Goal: Information Seeking & Learning: Find specific page/section

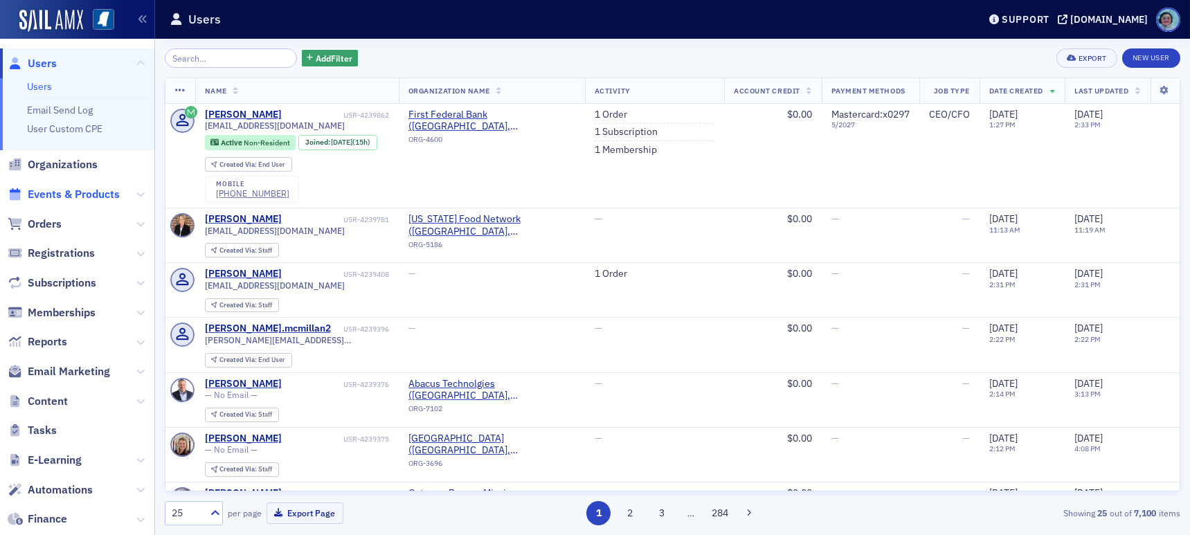
click at [55, 194] on span "Events & Products" at bounding box center [74, 194] width 92 height 15
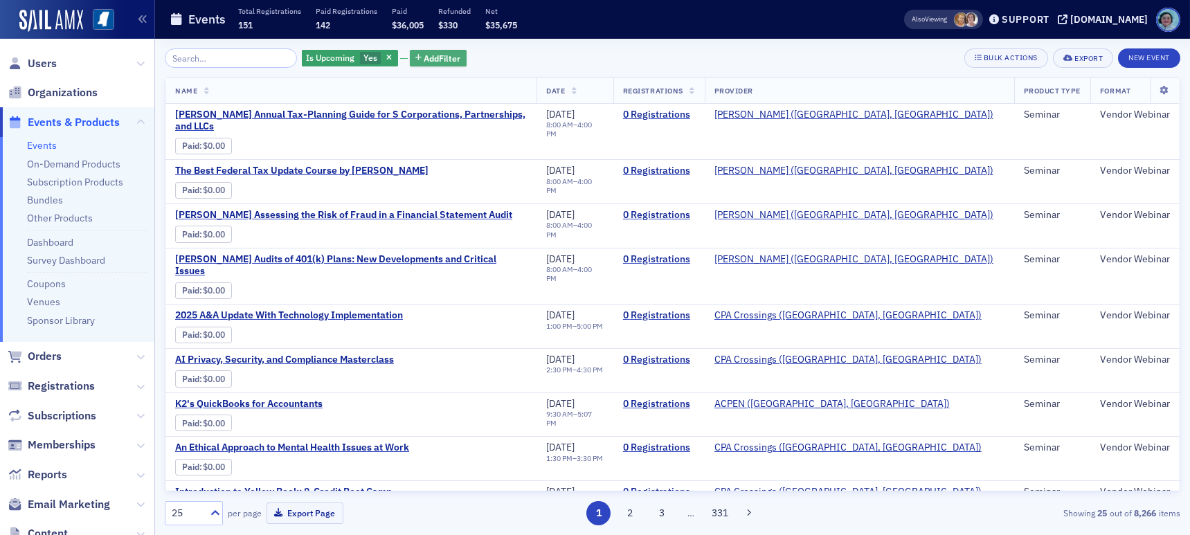
click at [424, 54] on span "Add Filter" at bounding box center [442, 58] width 37 height 12
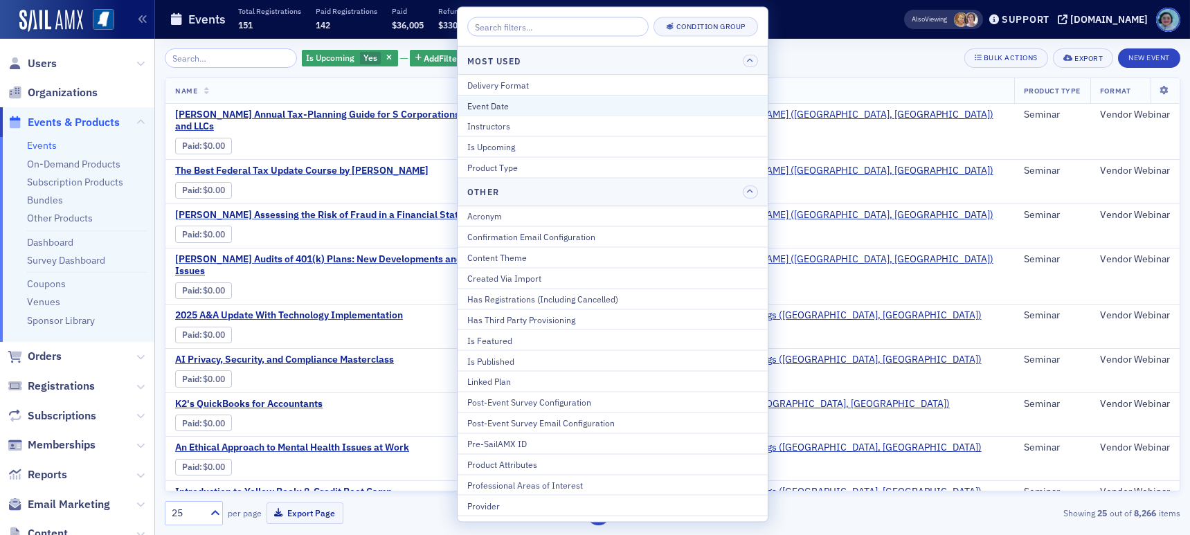
click at [602, 106] on div "Event Date" at bounding box center [612, 105] width 291 height 12
select select "7"
select select "2025"
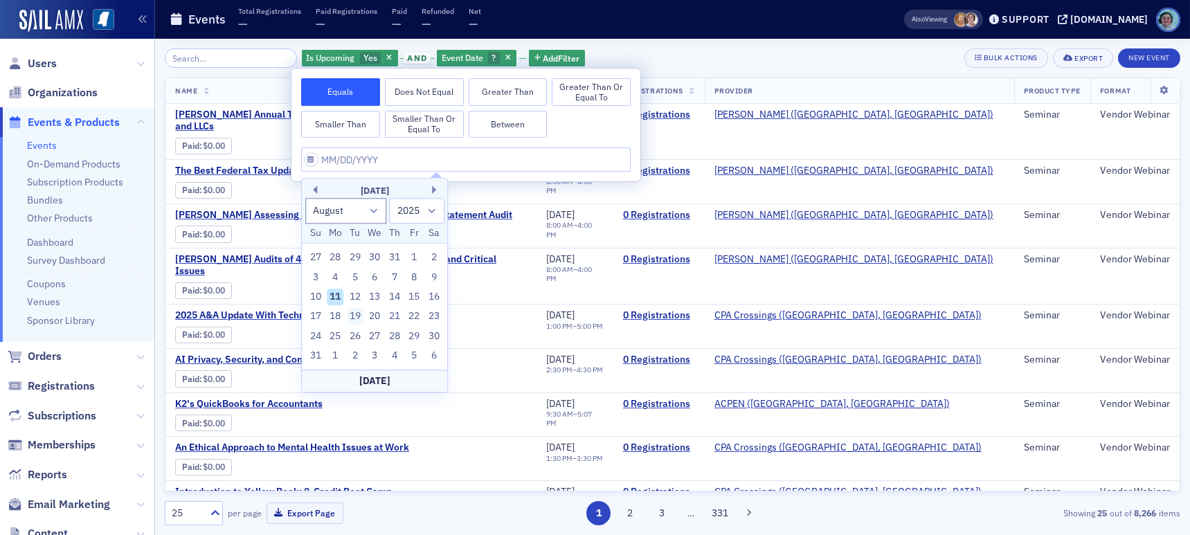
click at [354, 312] on div "19" at bounding box center [355, 317] width 17 height 17
type input "[DATE]"
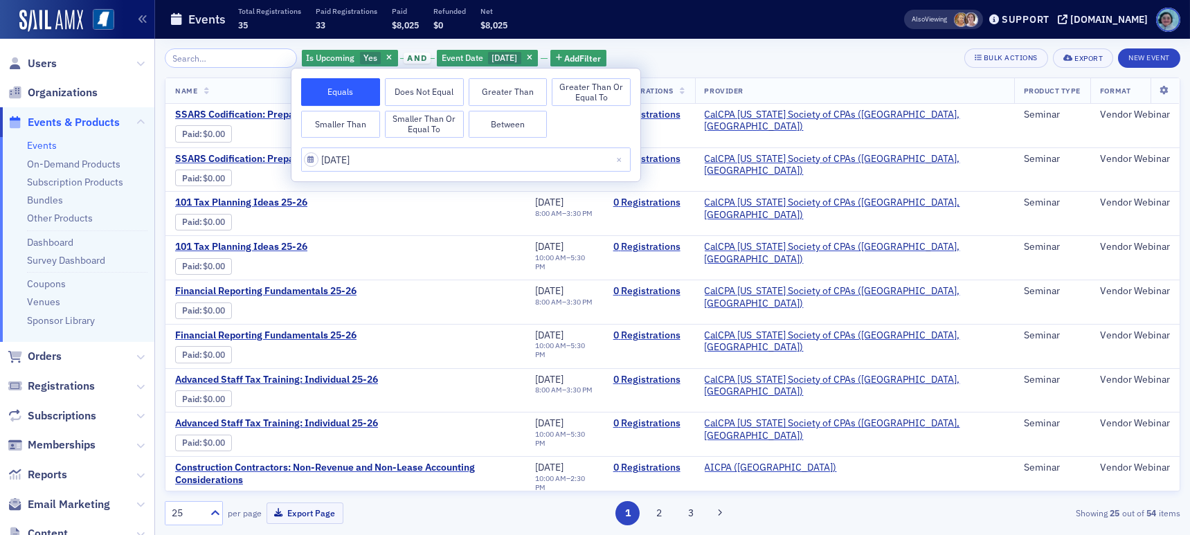
click at [691, 66] on div "Is Upcoming Yes and Event Date [DATE] Add Filter Bulk Actions Export New Event" at bounding box center [673, 57] width 1016 height 19
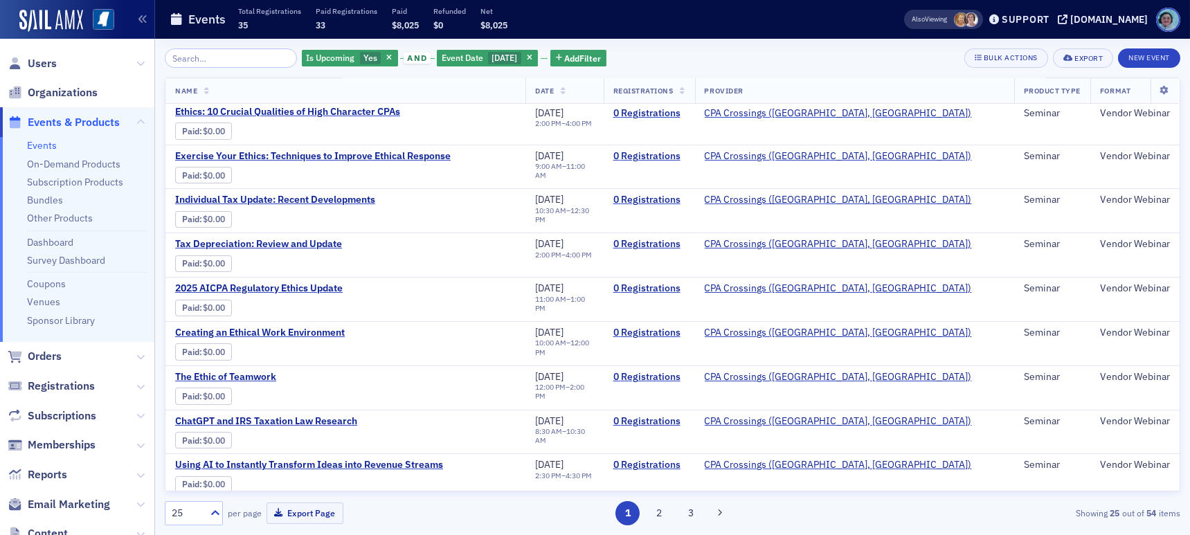
scroll to position [713, 0]
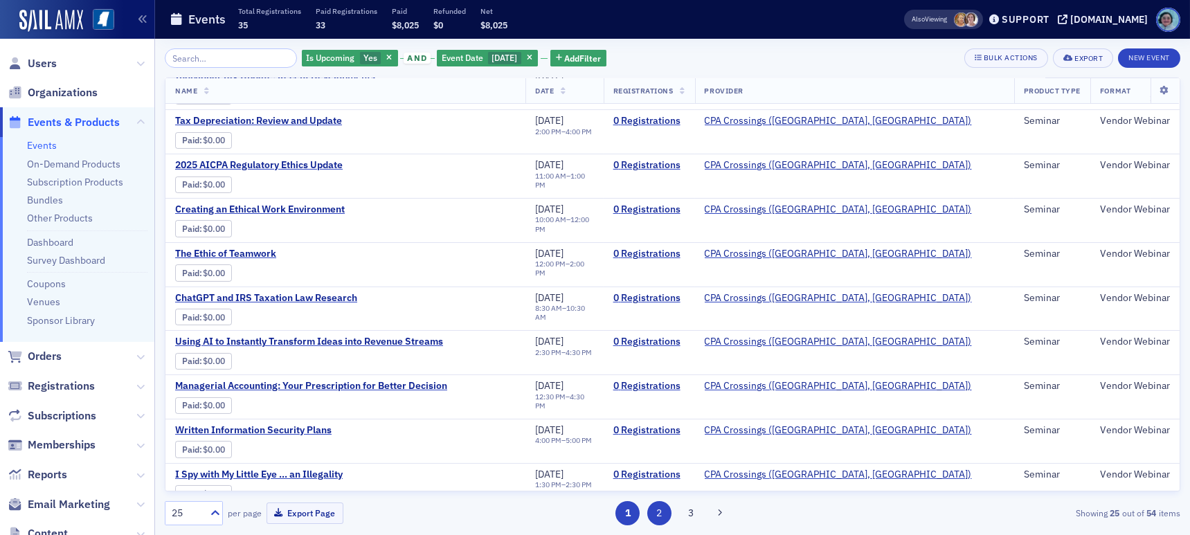
click at [660, 517] on button "2" at bounding box center [659, 513] width 24 height 24
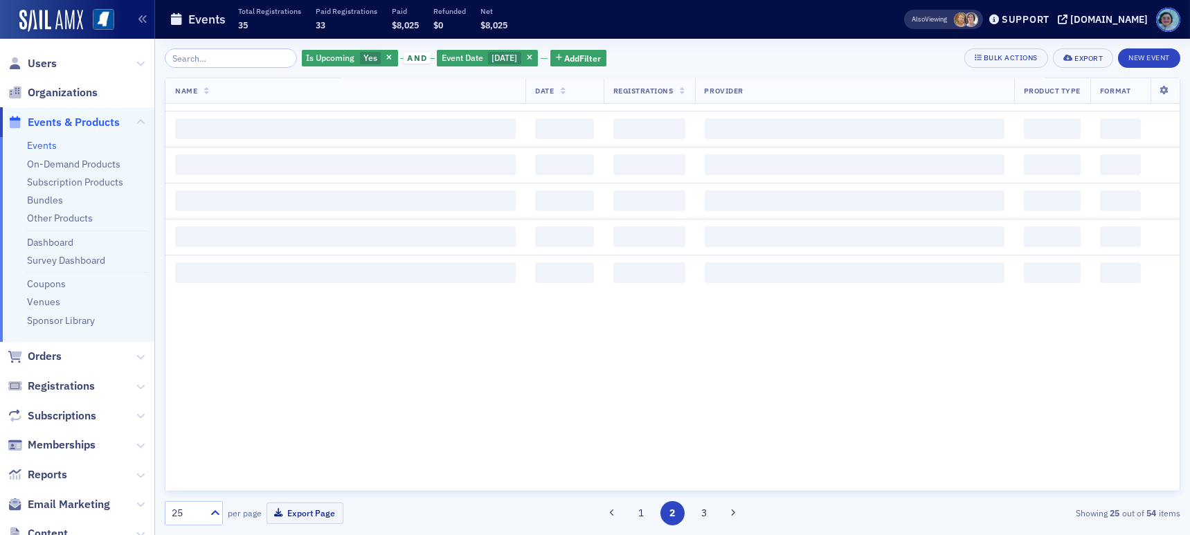
scroll to position [0, 0]
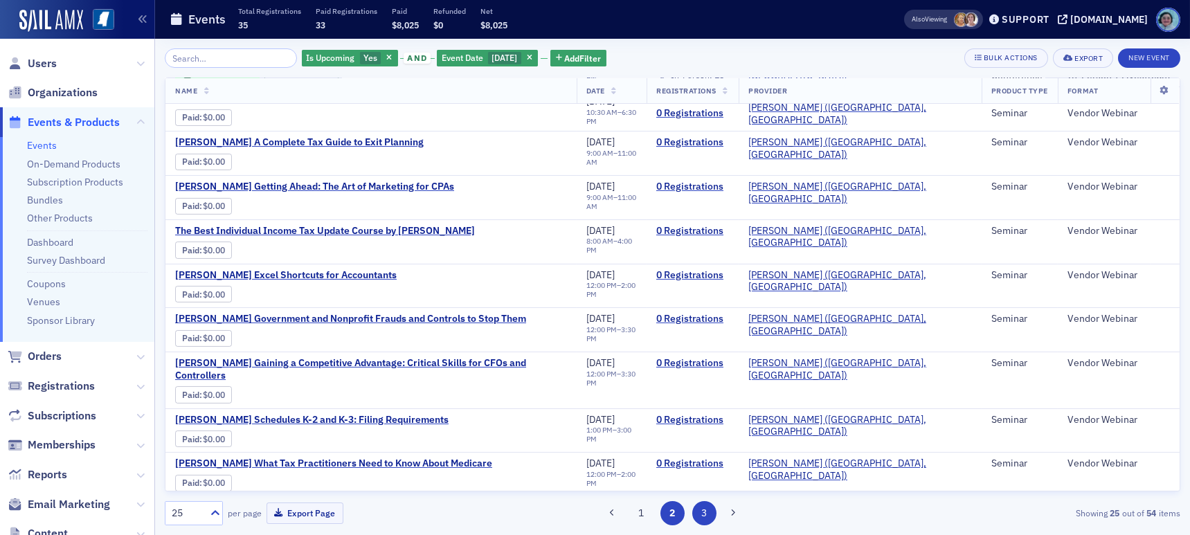
scroll to position [665, 0]
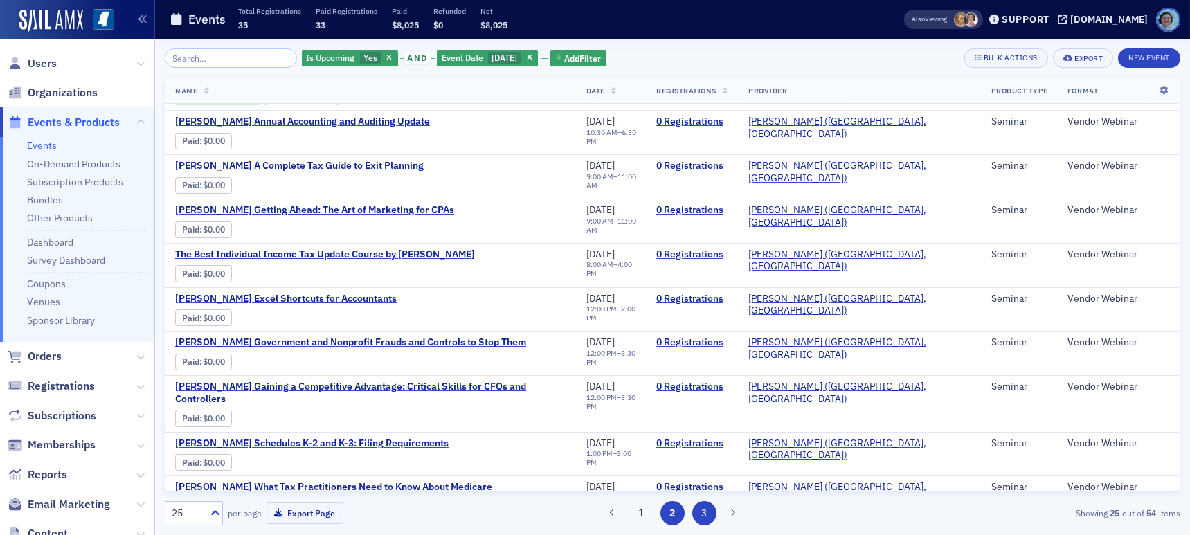
click at [704, 512] on button "3" at bounding box center [704, 513] width 24 height 24
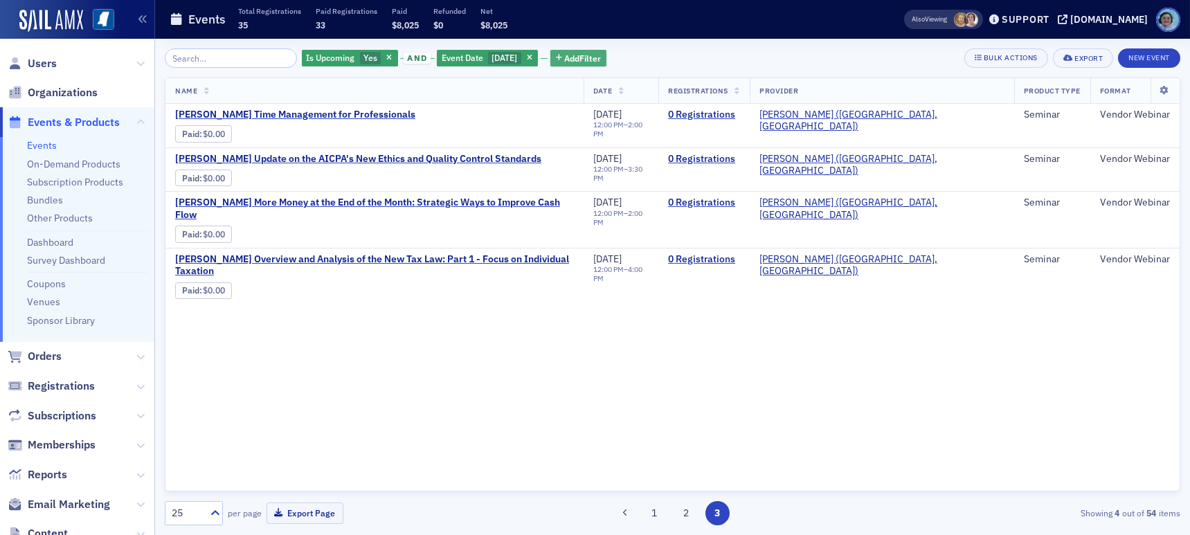
click at [582, 50] on button "Add Filter" at bounding box center [579, 58] width 57 height 17
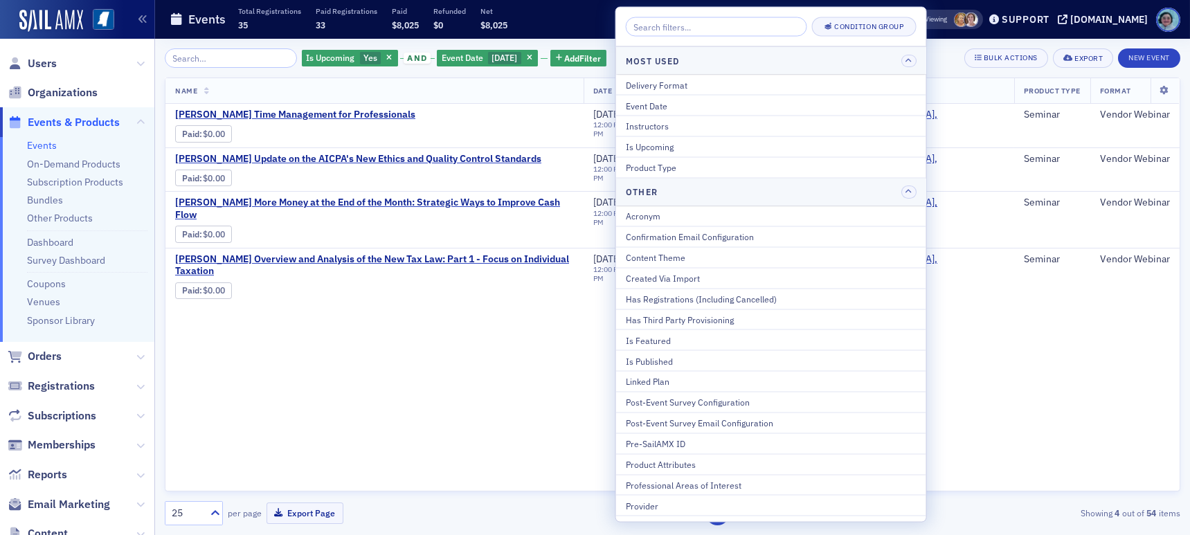
click at [1011, 352] on div "Name Date Registrations Provider Product Type Format [PERSON_NAME] Time Managem…" at bounding box center [673, 285] width 1016 height 414
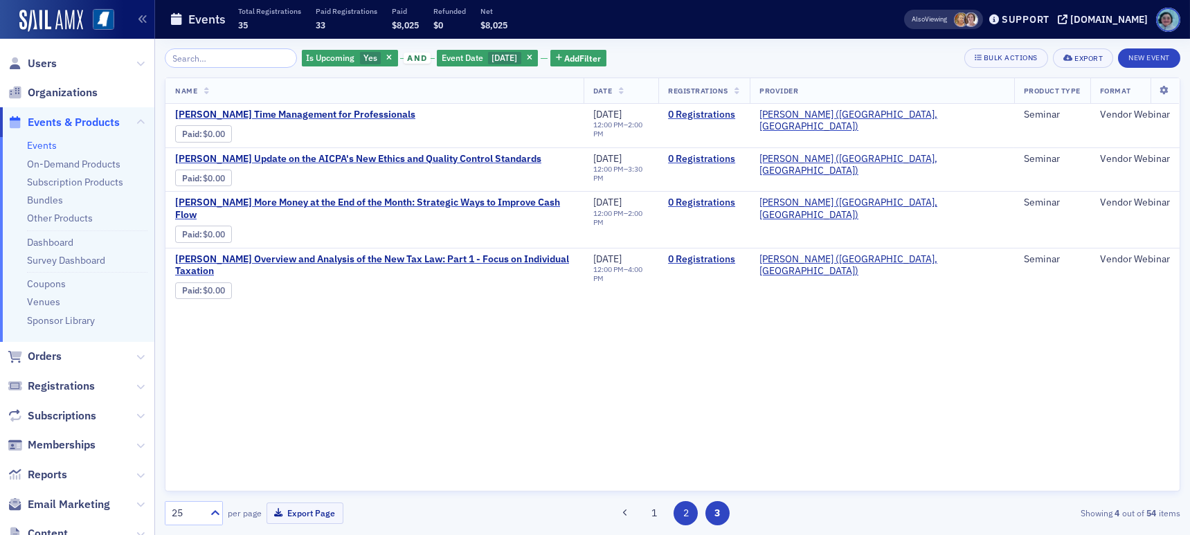
click at [693, 511] on button "2" at bounding box center [686, 513] width 24 height 24
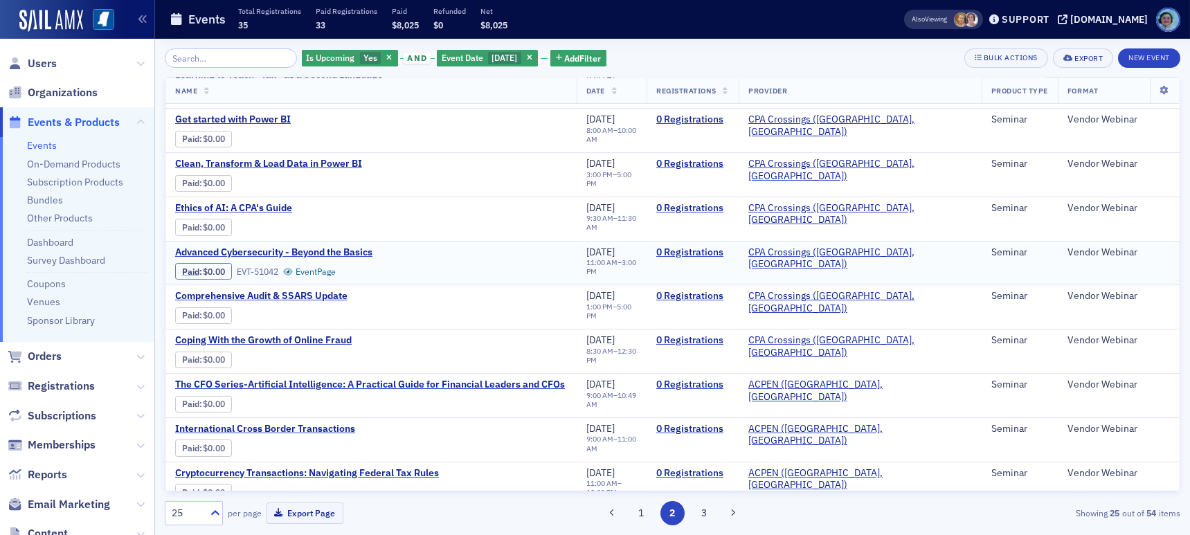
scroll to position [485, 0]
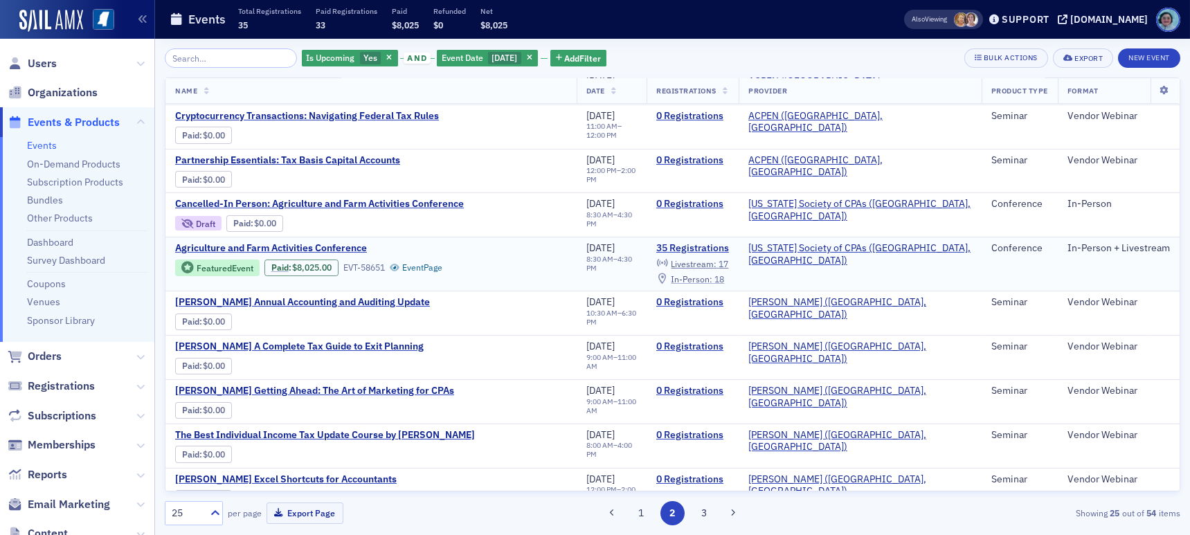
click at [713, 277] on span "In-Person :" at bounding box center [692, 279] width 42 height 11
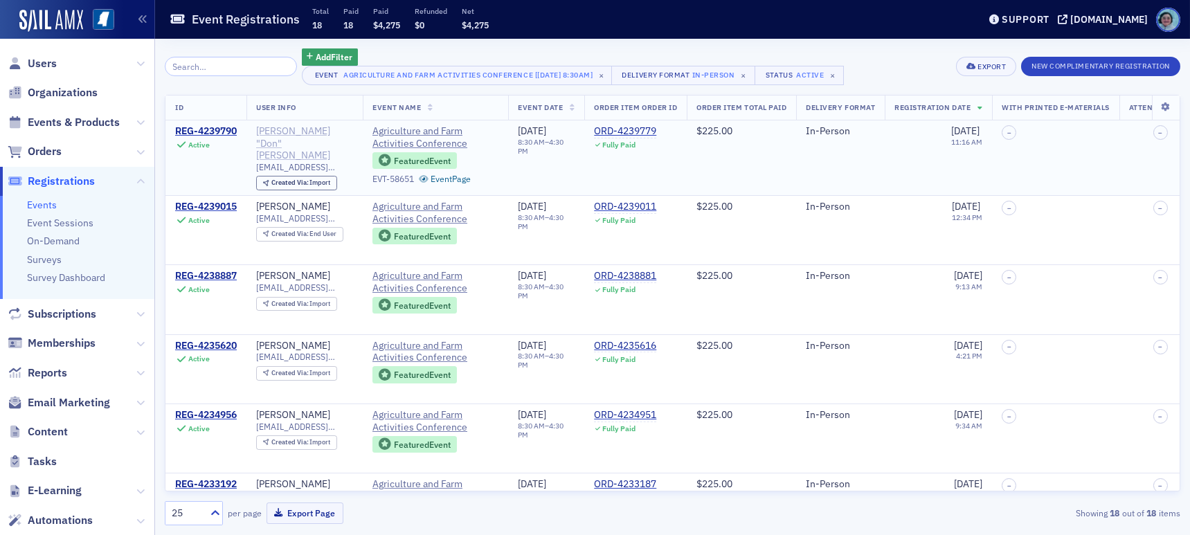
click at [289, 140] on div "[PERSON_NAME] "Don" [PERSON_NAME]" at bounding box center [304, 143] width 97 height 37
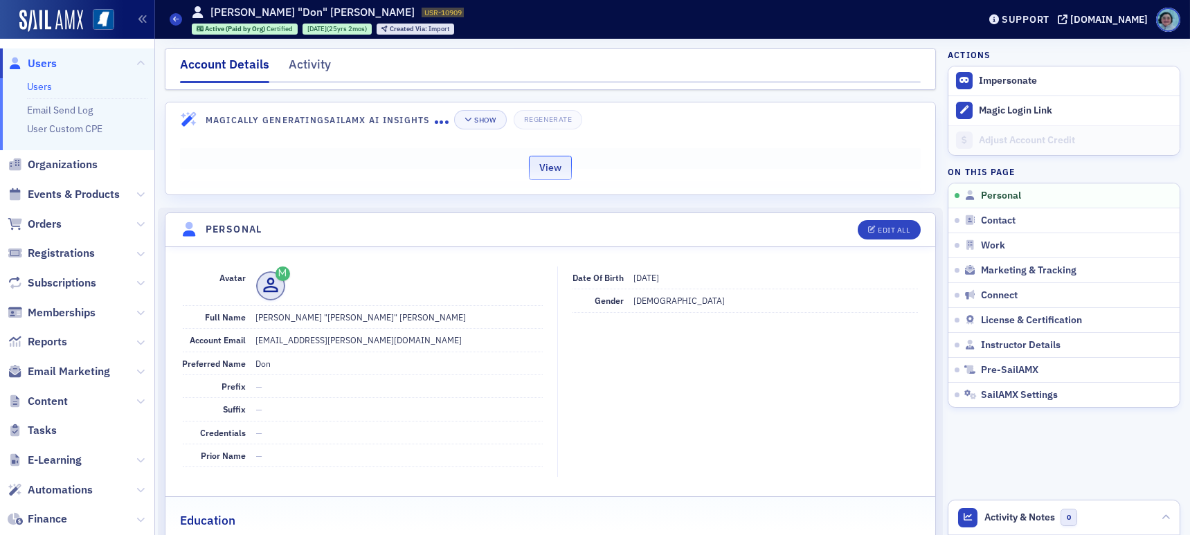
click at [540, 174] on button "View" at bounding box center [550, 168] width 43 height 24
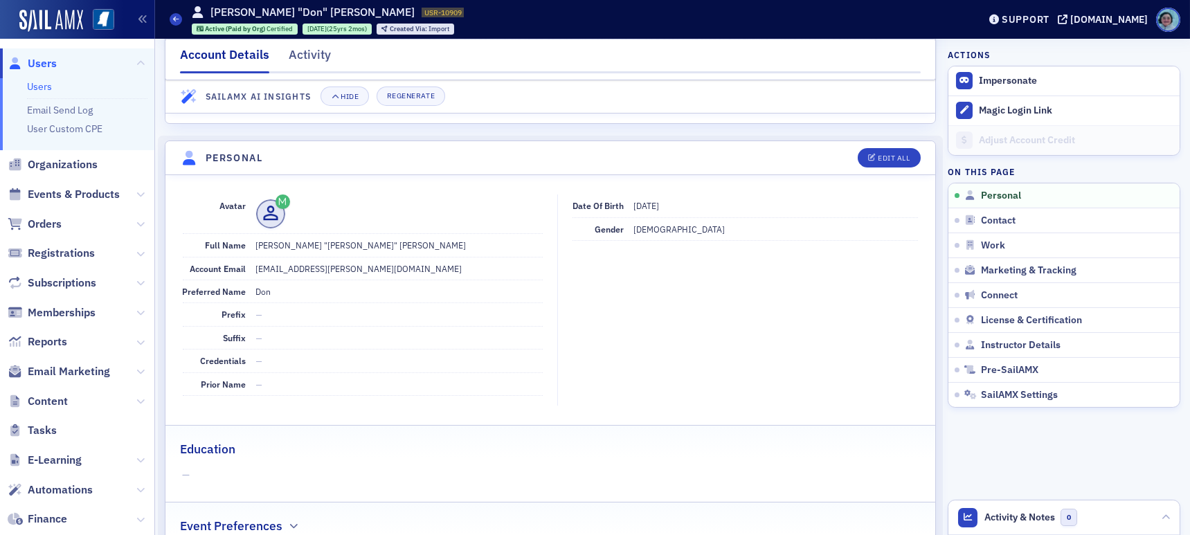
scroll to position [762, 0]
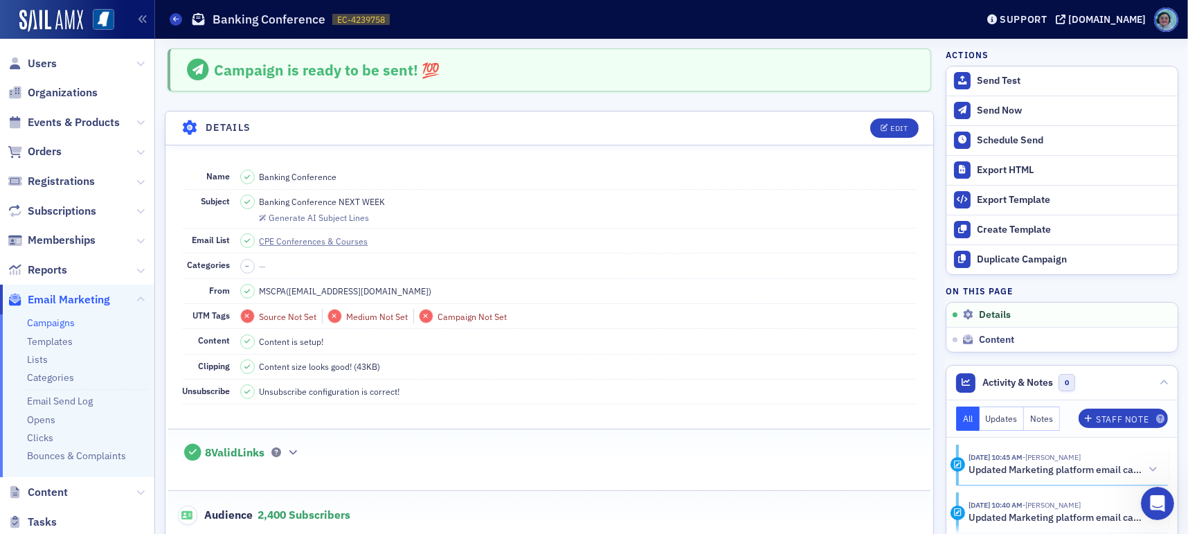
scroll to position [1, 0]
